Goal: Task Accomplishment & Management: Manage account settings

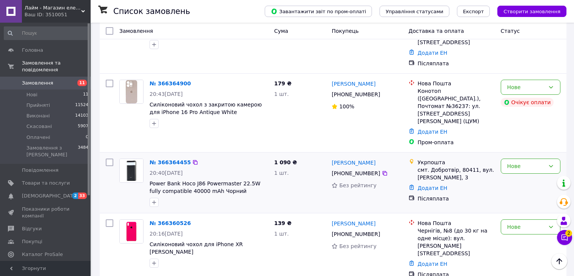
scroll to position [302, 0]
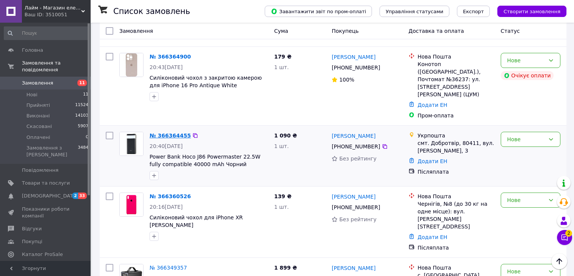
click at [172, 133] on link "№ 366364455" at bounding box center [170, 136] width 41 height 6
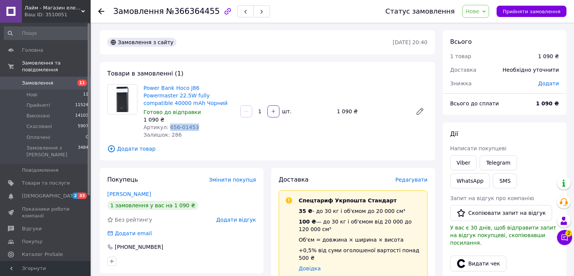
drag, startPoint x: 176, startPoint y: 127, endPoint x: 167, endPoint y: 127, distance: 9.1
click at [167, 127] on div "Артикул: 656-01453" at bounding box center [188, 127] width 91 height 8
copy span "656-01453"
click at [297, 128] on div "Power Bank Hoco J86 Powermaster 22.5W fully compatible 40000 mAh Чорний Готово …" at bounding box center [285, 111] width 290 height 57
drag, startPoint x: 194, startPoint y: 86, endPoint x: 171, endPoint y: 88, distance: 22.7
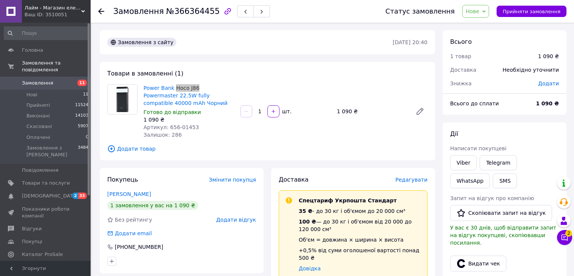
copy link "Hoco J86"
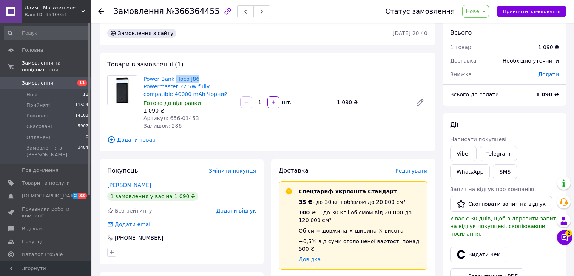
scroll to position [38, 0]
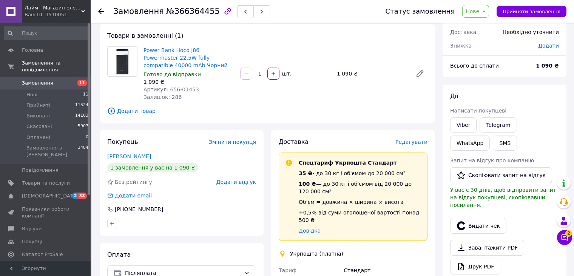
click at [202, 97] on div "Залишок: 286" at bounding box center [188, 97] width 91 height 8
drag, startPoint x: 194, startPoint y: 50, endPoint x: 171, endPoint y: 49, distance: 23.8
click at [260, 112] on span "Додати товар" at bounding box center [267, 111] width 320 height 8
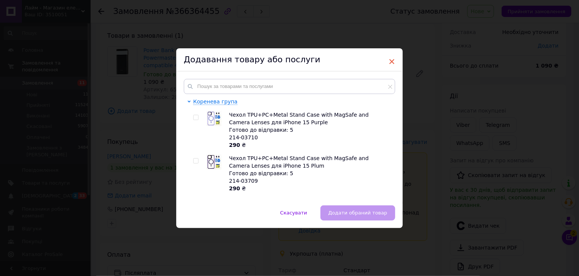
click at [392, 60] on span "×" at bounding box center [392, 61] width 7 height 13
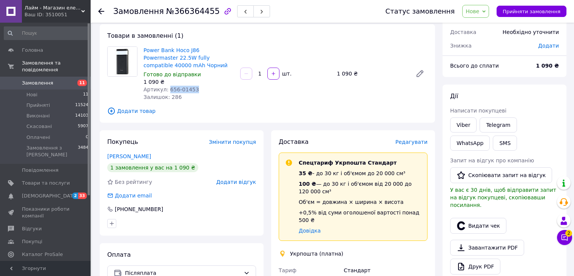
drag, startPoint x: 192, startPoint y: 91, endPoint x: 167, endPoint y: 89, distance: 25.7
click at [167, 89] on div "Артикул: 656-01453" at bounding box center [188, 90] width 91 height 8
copy span "656-01453"
click at [26, 80] on span "Замовлення" at bounding box center [37, 83] width 31 height 7
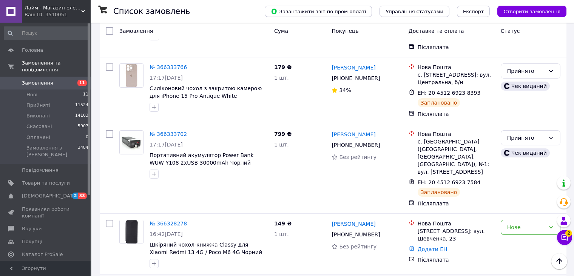
scroll to position [604, 0]
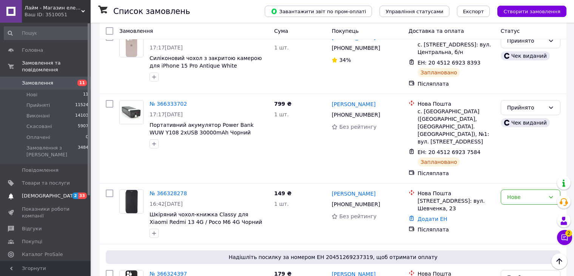
click at [39, 190] on link "[DEMOGRAPHIC_DATA] 2 33" at bounding box center [46, 196] width 93 height 13
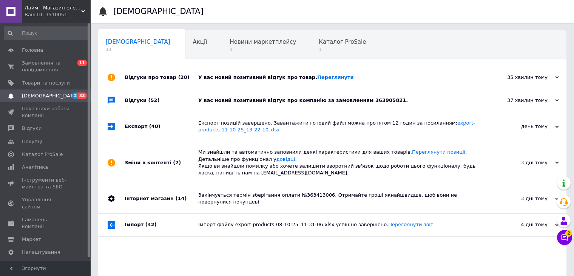
click at [275, 75] on div "У вас новий позитивний відгук про товар. [GEOGRAPHIC_DATA]" at bounding box center [340, 77] width 285 height 7
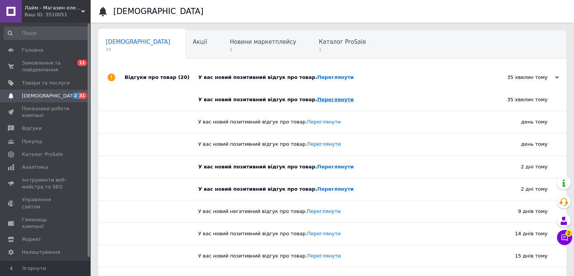
click at [317, 100] on link "Переглянути" at bounding box center [335, 100] width 37 height 6
click at [47, 65] on span "Замовлення та повідомлення" at bounding box center [46, 67] width 48 height 14
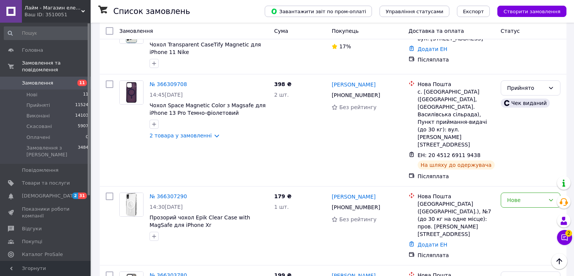
scroll to position [1260, 0]
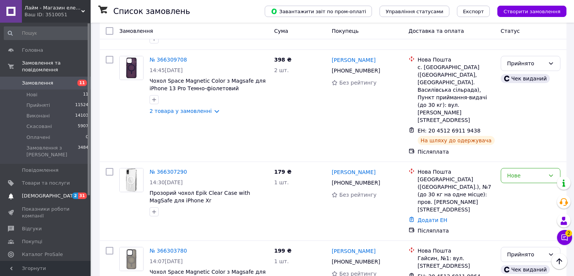
click at [39, 193] on span "[DEMOGRAPHIC_DATA]" at bounding box center [50, 196] width 56 height 7
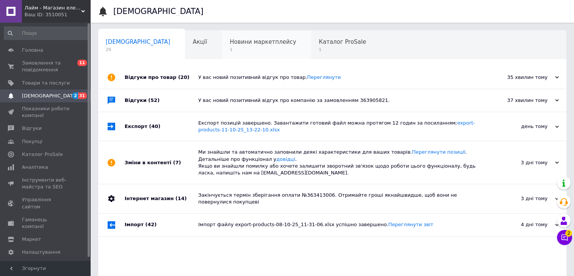
click at [230, 52] on span "1" at bounding box center [263, 50] width 66 height 6
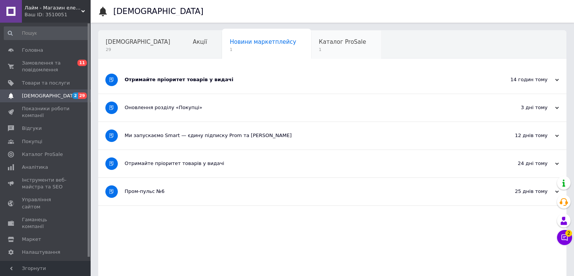
click at [311, 46] on div "Каталог ProSale 1" at bounding box center [346, 45] width 70 height 29
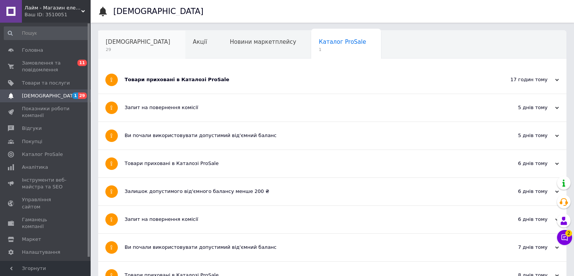
click at [127, 51] on span "29" at bounding box center [138, 50] width 65 height 6
